Goal: Task Accomplishment & Management: Use online tool/utility

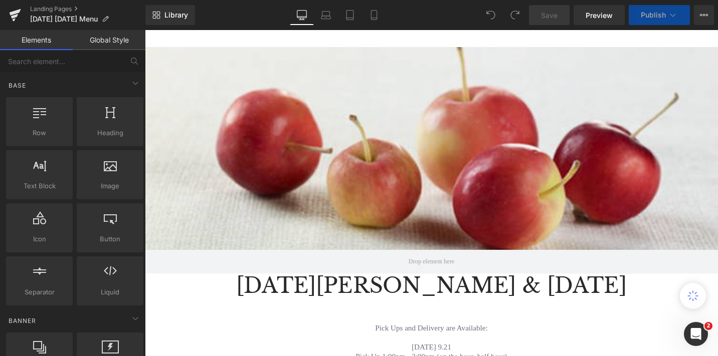
scroll to position [81, 0]
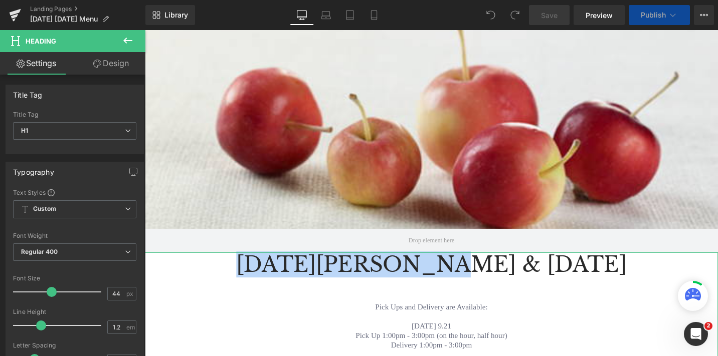
drag, startPoint x: 478, startPoint y: 275, endPoint x: 313, endPoint y: 273, distance: 165.5
click at [313, 273] on h1 "[DATE][PERSON_NAME] & [DATE]" at bounding box center [448, 279] width 607 height 27
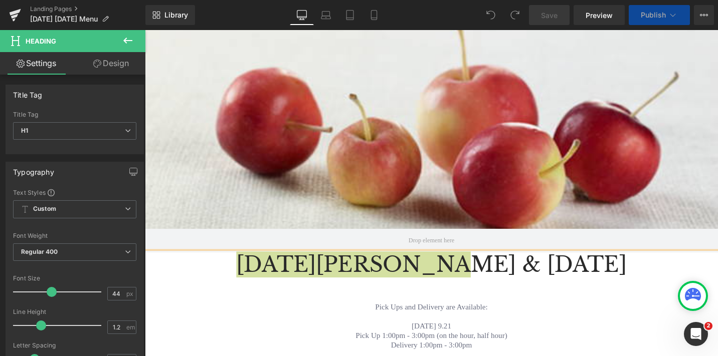
click at [376, 311] on div "Loading Product Data" at bounding box center [359, 316] width 72 height 11
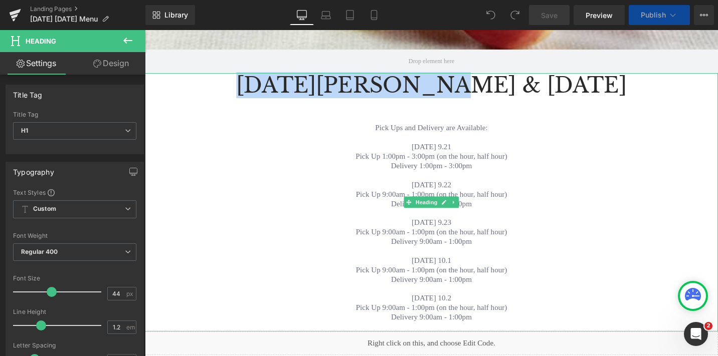
scroll to position [270, 0]
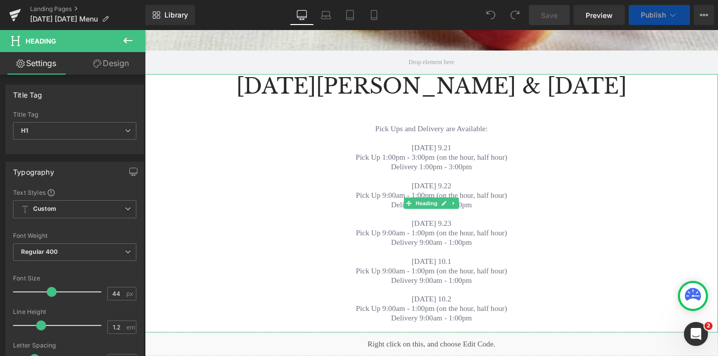
click at [507, 151] on div "[DATE] 9.21" at bounding box center [448, 155] width 607 height 10
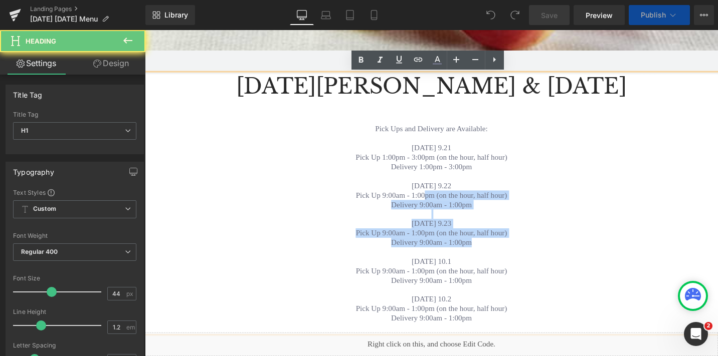
drag, startPoint x: 505, startPoint y: 256, endPoint x: 393, endPoint y: 146, distance: 157.8
click at [392, 146] on div "[DATE] & [DATE] Pick Ups and Delivery are Available: [DATE] 9.21 Pick Up 1:00pm…" at bounding box center [448, 214] width 607 height 274
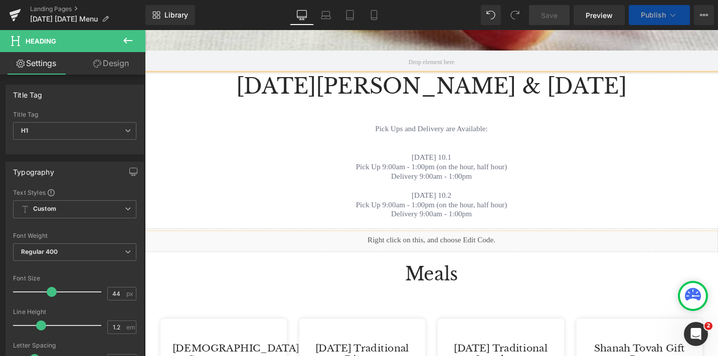
click at [413, 133] on div "Pick Ups and Delivery are Available:" at bounding box center [448, 135] width 607 height 10
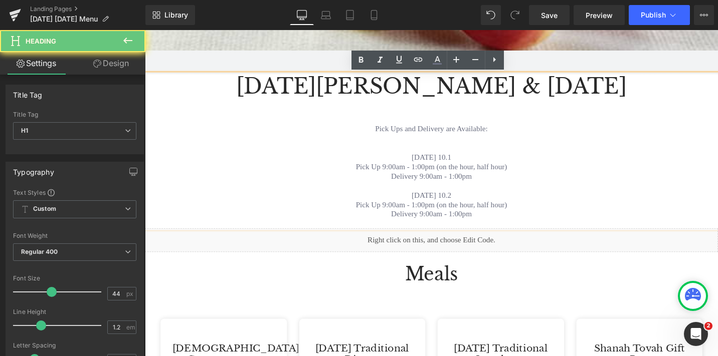
click at [414, 133] on div "Pick Ups and Delivery are Available:" at bounding box center [448, 135] width 607 height 10
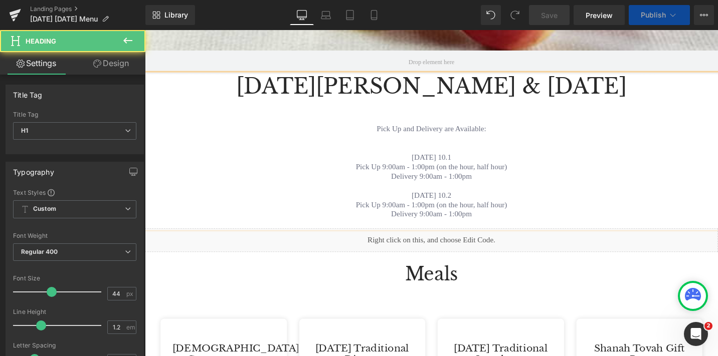
drag, startPoint x: 477, startPoint y: 87, endPoint x: 304, endPoint y: 90, distance: 173.5
click at [304, 90] on h1 "[DATE][PERSON_NAME] & [DATE]" at bounding box center [448, 90] width 607 height 27
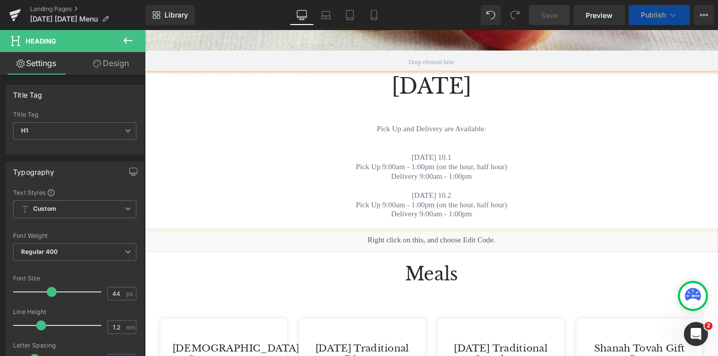
click at [589, 106] on h1 at bounding box center [448, 116] width 607 height 27
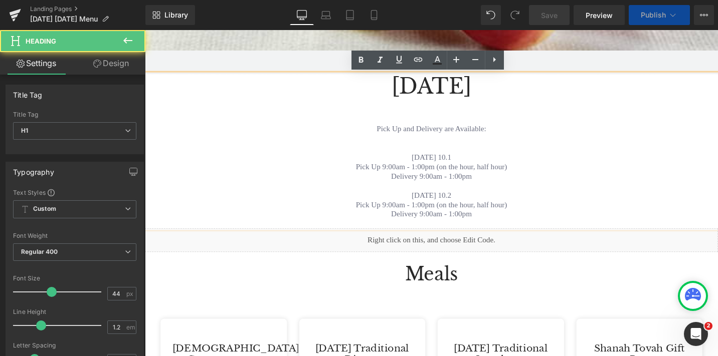
click at [650, 13] on span "Publish" at bounding box center [653, 15] width 25 height 8
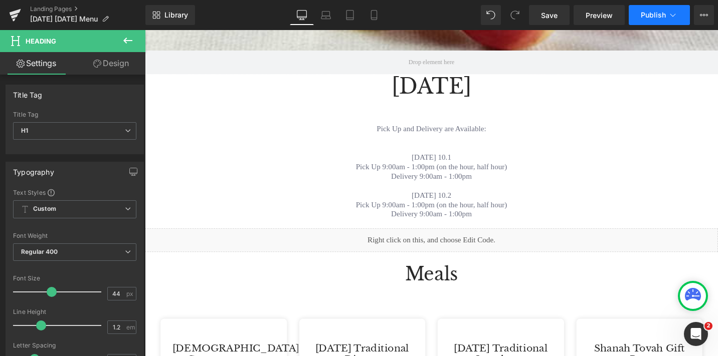
click at [647, 14] on span "Publish" at bounding box center [653, 15] width 25 height 8
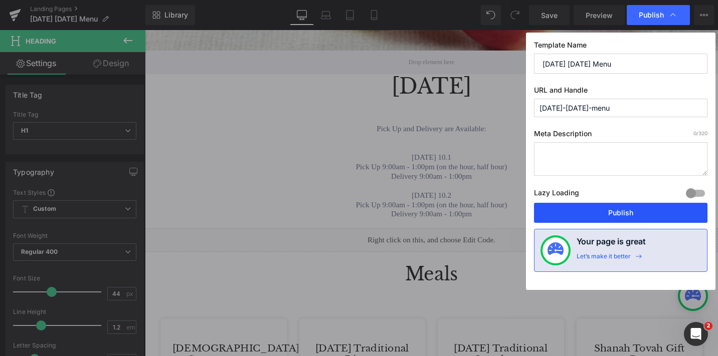
click at [625, 206] on button "Publish" at bounding box center [620, 213] width 173 height 20
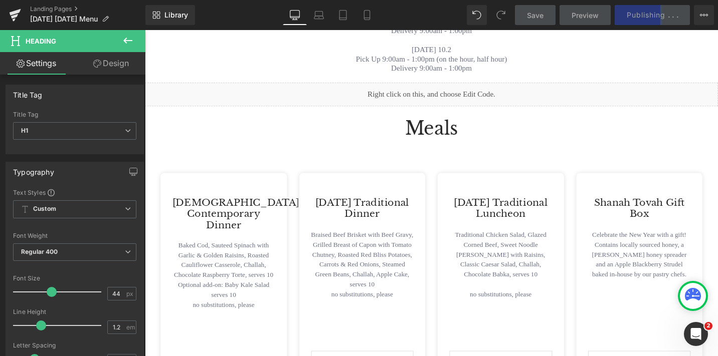
scroll to position [415, 0]
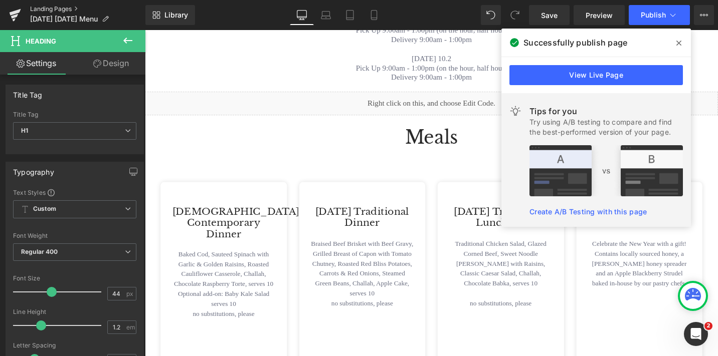
click at [42, 6] on link "Landing Pages" at bounding box center [87, 9] width 115 height 8
